Goal: Use online tool/utility: Utilize a website feature to perform a specific function

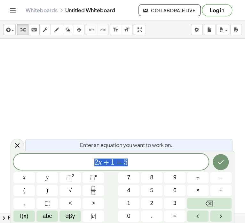
drag, startPoint x: 92, startPoint y: 44, endPoint x: 133, endPoint y: 162, distance: 124.8
click at [98, 45] on div "insert select one: Math Expression Function Text Youtube Video Graphing Geometr…" at bounding box center [122, 122] width 245 height 202
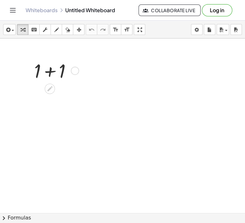
click at [58, 66] on div at bounding box center [55, 70] width 49 height 26
drag, startPoint x: 58, startPoint y: 66, endPoint x: 61, endPoint y: 71, distance: 5.6
click at [61, 71] on div at bounding box center [55, 70] width 28 height 25
click at [67, 92] on div at bounding box center [65, 95] width 8 height 8
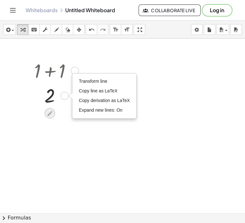
click at [53, 112] on icon at bounding box center [49, 113] width 7 height 7
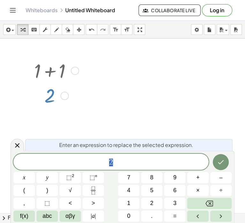
click at [53, 93] on div at bounding box center [55, 95] width 49 height 25
click at [63, 72] on div at bounding box center [55, 70] width 49 height 26
click at [16, 141] on div at bounding box center [17, 144] width 13 height 12
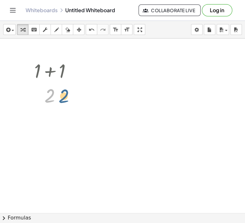
drag, startPoint x: 54, startPoint y: 96, endPoint x: 68, endPoint y: 96, distance: 14.1
click at [68, 96] on div at bounding box center [55, 95] width 49 height 25
click at [52, 112] on icon at bounding box center [49, 113] width 5 height 5
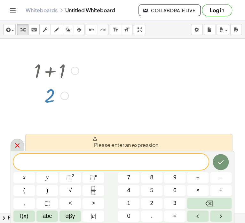
click at [16, 142] on icon at bounding box center [17, 145] width 8 height 8
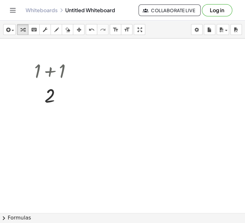
click at [105, 78] on div at bounding box center [122, 212] width 245 height 348
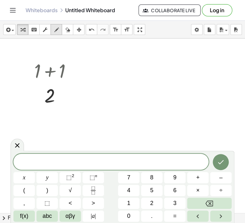
click at [54, 31] on div "button" at bounding box center [56, 30] width 8 height 8
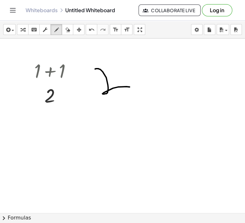
drag, startPoint x: 95, startPoint y: 69, endPoint x: 130, endPoint y: 87, distance: 39.5
click at [130, 87] on div at bounding box center [122, 212] width 245 height 348
drag, startPoint x: 152, startPoint y: 67, endPoint x: 152, endPoint y: 91, distance: 23.7
click at [152, 91] on div at bounding box center [122, 212] width 245 height 348
drag, startPoint x: 142, startPoint y: 81, endPoint x: 160, endPoint y: 81, distance: 18.6
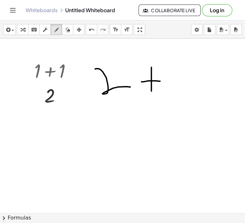
click at [160, 81] on div at bounding box center [122, 212] width 245 height 348
drag, startPoint x: 173, startPoint y: 69, endPoint x: 214, endPoint y: 91, distance: 45.9
click at [214, 91] on div at bounding box center [122, 212] width 245 height 348
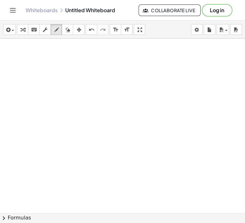
scroll to position [100, 0]
drag, startPoint x: 38, startPoint y: 65, endPoint x: 39, endPoint y: 93, distance: 27.9
click at [39, 93] on div at bounding box center [122, 112] width 245 height 348
drag, startPoint x: 55, startPoint y: 69, endPoint x: 52, endPoint y: 102, distance: 33.8
click at [52, 102] on div at bounding box center [122, 112] width 245 height 348
